Goal: Transaction & Acquisition: Purchase product/service

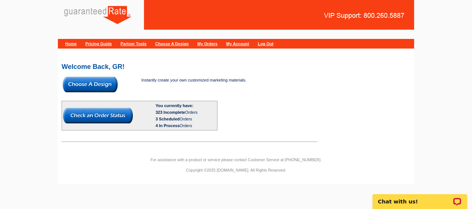
click at [93, 81] on img at bounding box center [90, 85] width 55 height 16
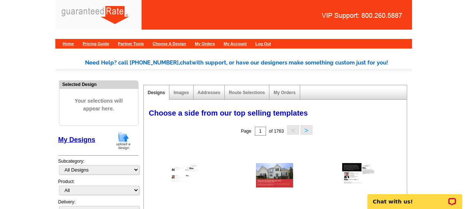
click at [127, 137] on img at bounding box center [123, 140] width 19 height 19
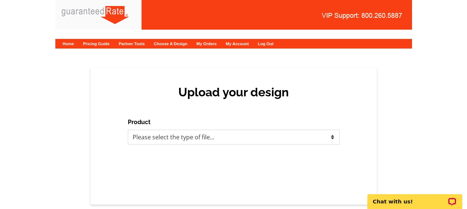
click at [144, 138] on select "Please select the type of file... Postcards Calendars Business Cards Letters an…" at bounding box center [234, 137] width 212 height 15
select select "3"
click at [128, 130] on select "Please select the type of file... Postcards Calendars Business Cards Letters an…" at bounding box center [234, 137] width 212 height 15
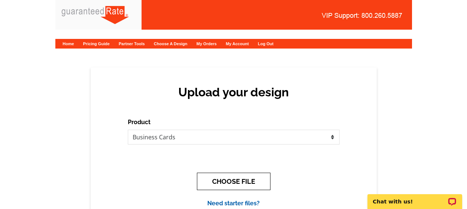
click at [251, 177] on button "CHOOSE FILE" at bounding box center [234, 181] width 74 height 17
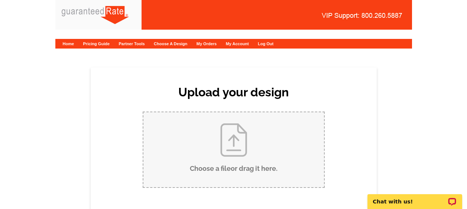
click at [264, 150] on input "Choose a file or drag it here ." at bounding box center [233, 150] width 181 height 75
type input "C:\fakepath\Yesenia Nunez Business Card FINAL.pdf"
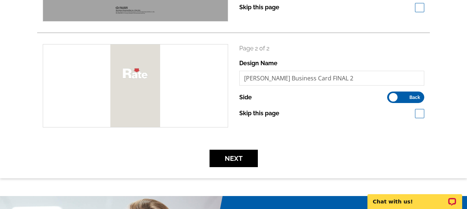
scroll to position [188, 0]
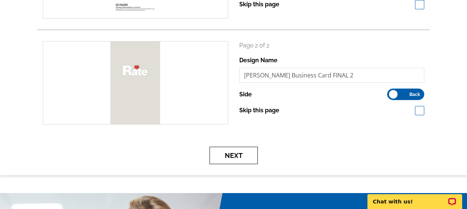
click at [235, 157] on button "Next" at bounding box center [233, 155] width 48 height 17
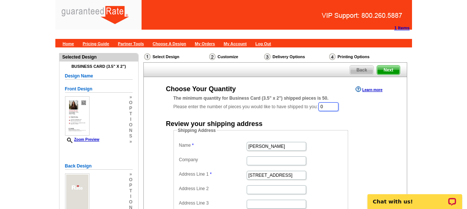
click at [327, 108] on input "0" at bounding box center [328, 107] width 20 height 9
type input "1000"
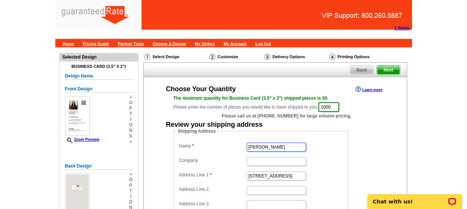
click at [267, 148] on input "[PERSON_NAME]" at bounding box center [276, 147] width 59 height 9
click at [272, 146] on input "[PERSON_NAME] Nu" at bounding box center [276, 147] width 59 height 9
paste input "ñ"
type input "[PERSON_NAME]"
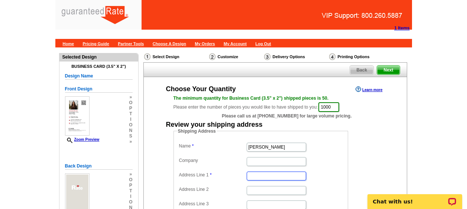
paste input "[STREET_ADDRESS][PERSON_NAME]"
type input "[STREET_ADDRESS][PERSON_NAME]"
click at [272, 186] on dd at bounding box center [260, 191] width 167 height 12
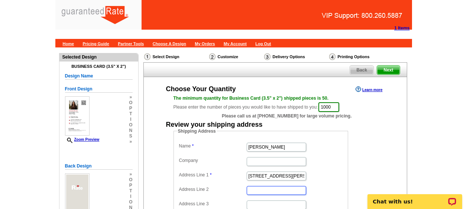
click at [261, 190] on input "Address Line 2" at bounding box center [276, 190] width 59 height 9
paste input "Unit B"
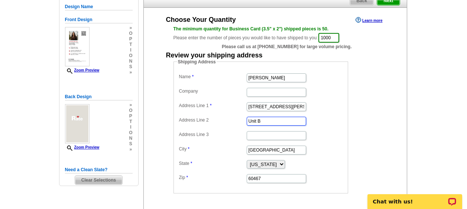
scroll to position [70, 0]
type input "Unit B"
click at [270, 154] on input "Orland Park" at bounding box center [276, 150] width 59 height 9
click at [271, 154] on input "Orland Park" at bounding box center [276, 150] width 59 height 9
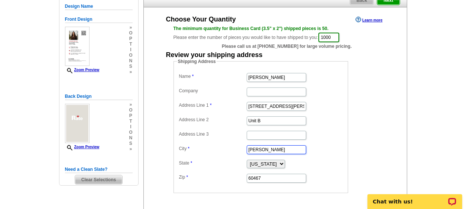
click at [271, 154] on input "Orland Pak" at bounding box center [276, 150] width 59 height 9
type input "O"
paste input "Hanover Park"
type input "Hanover Park"
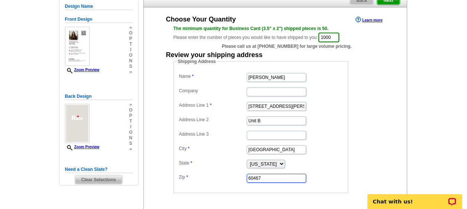
click at [263, 179] on input "60467" at bounding box center [276, 178] width 59 height 9
paste input "60133"
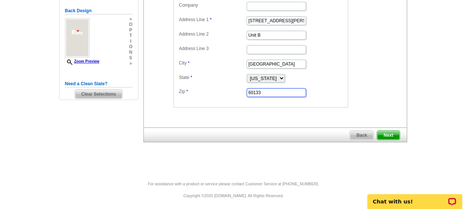
scroll to position [157, 0]
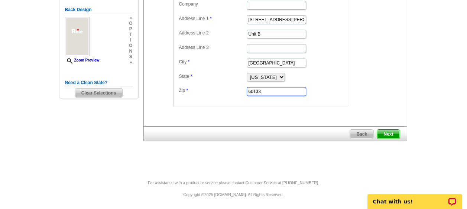
type input "60133"
click at [385, 134] on span "Next" at bounding box center [388, 134] width 22 height 9
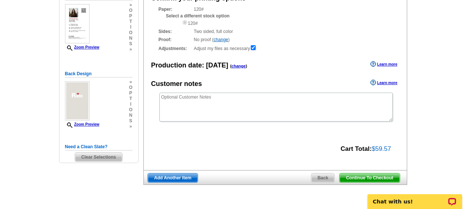
scroll to position [137, 0]
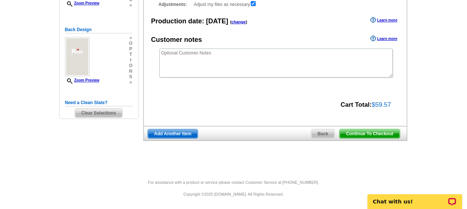
click at [383, 134] on span "Continue To Checkout" at bounding box center [369, 134] width 60 height 9
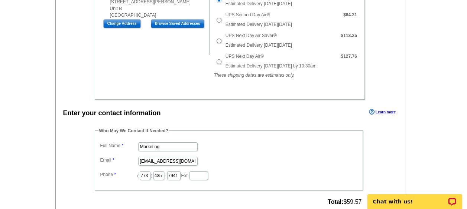
scroll to position [269, 0]
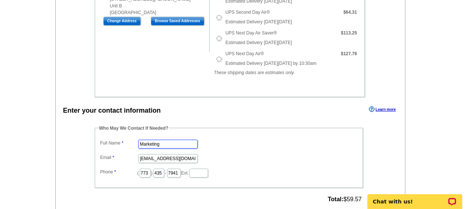
click at [175, 140] on input "Marketing" at bounding box center [167, 144] width 59 height 9
type input "[PERSON_NAME]"
type input "[PERSON_NAME][EMAIL_ADDRESS][PERSON_NAME][DOMAIN_NAME]"
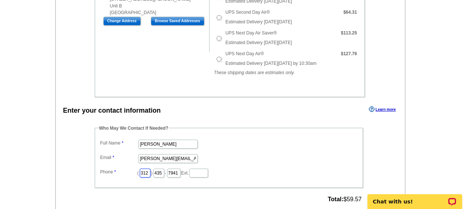
type input "312"
type input "509"
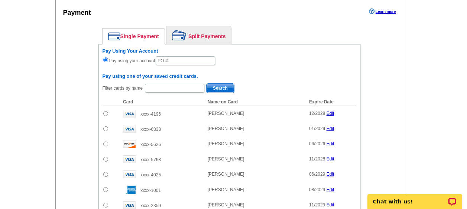
scroll to position [481, 0]
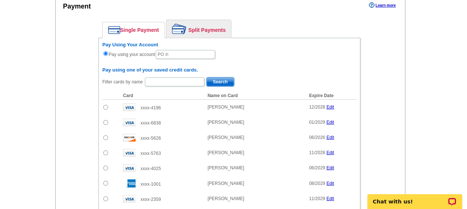
type input "4259"
click at [185, 50] on input "text" at bounding box center [185, 54] width 59 height 9
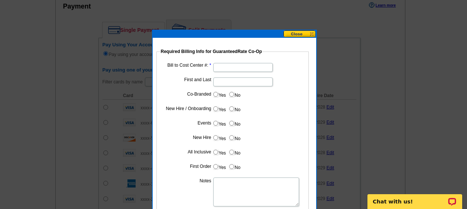
type input "09222025_216_AH"
click at [232, 66] on input "Bill to Cost Center #:" at bounding box center [242, 67] width 59 height 9
type input "1701"
paste input "ñ"
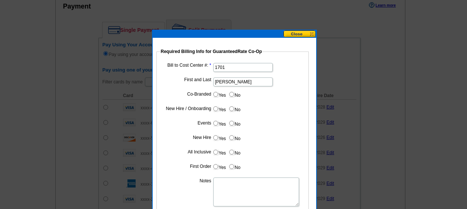
type input "[PERSON_NAME]"
click at [232, 97] on input "No" at bounding box center [231, 94] width 5 height 5
radio input "true"
click at [220, 106] on label "Yes" at bounding box center [219, 109] width 14 height 9
click at [218, 107] on input "Yes" at bounding box center [215, 109] width 5 height 5
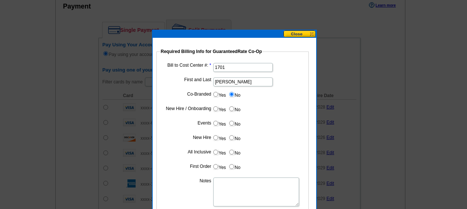
radio input "true"
click at [235, 119] on label "No" at bounding box center [234, 123] width 12 height 9
click at [234, 121] on input "No" at bounding box center [231, 123] width 5 height 5
radio input "true"
click at [216, 138] on input "Yes" at bounding box center [215, 138] width 5 height 5
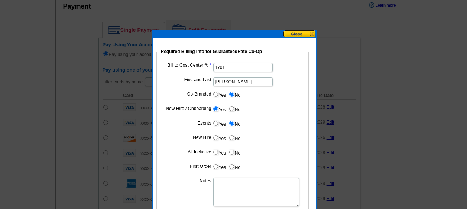
radio input "true"
click at [230, 150] on input "No" at bounding box center [231, 152] width 5 height 5
radio input "true"
click at [213, 165] on input "Yes" at bounding box center [215, 167] width 5 height 5
radio input "true"
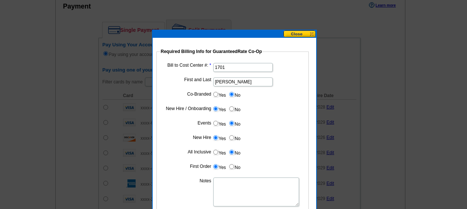
click at [231, 183] on textarea "Notes" at bounding box center [256, 192] width 86 height 29
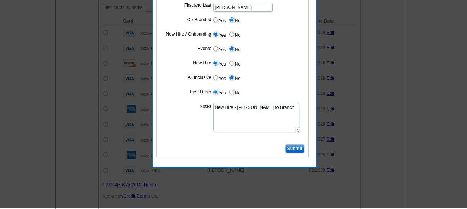
scroll to position [559, 0]
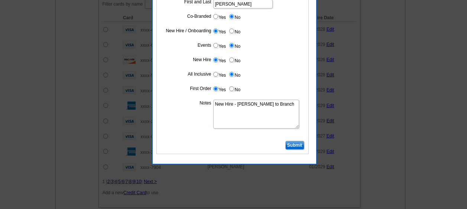
type textarea "New Hire - Bill to Branch"
click at [295, 143] on input "Submit" at bounding box center [294, 145] width 19 height 9
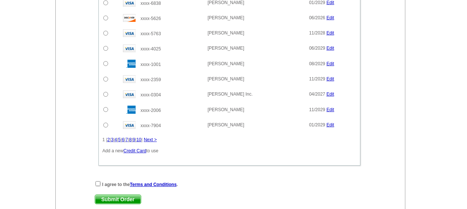
scroll to position [601, 0]
click at [98, 181] on input "checkbox" at bounding box center [97, 183] width 5 height 5
checkbox input "true"
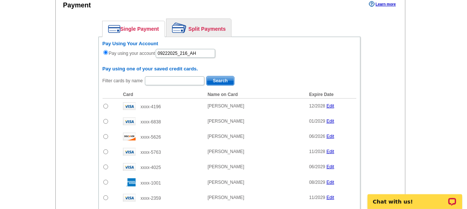
scroll to position [668, 0]
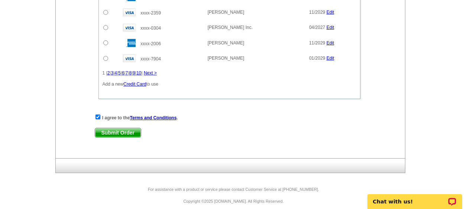
click at [133, 129] on span "Submit Order" at bounding box center [118, 133] width 46 height 9
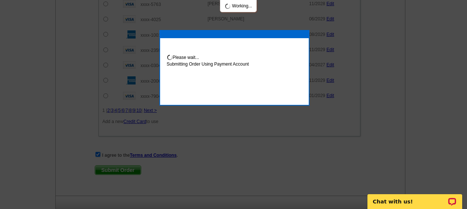
scroll to position [705, 0]
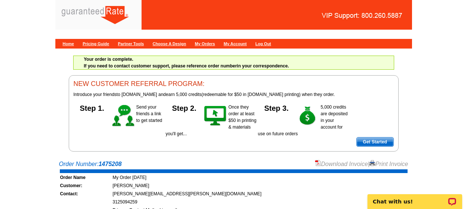
click at [330, 163] on link "Download Invoice" at bounding box center [341, 164] width 53 height 6
click at [400, 201] on p "Chat with us!" at bounding box center [410, 202] width 74 height 6
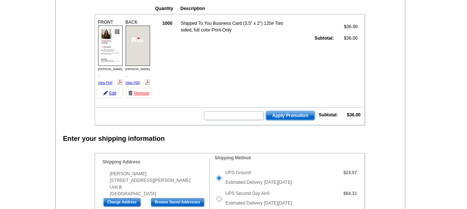
scroll to position [87, 0]
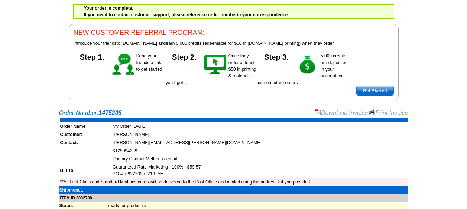
scroll to position [67, 0]
